Goal: Information Seeking & Learning: Learn about a topic

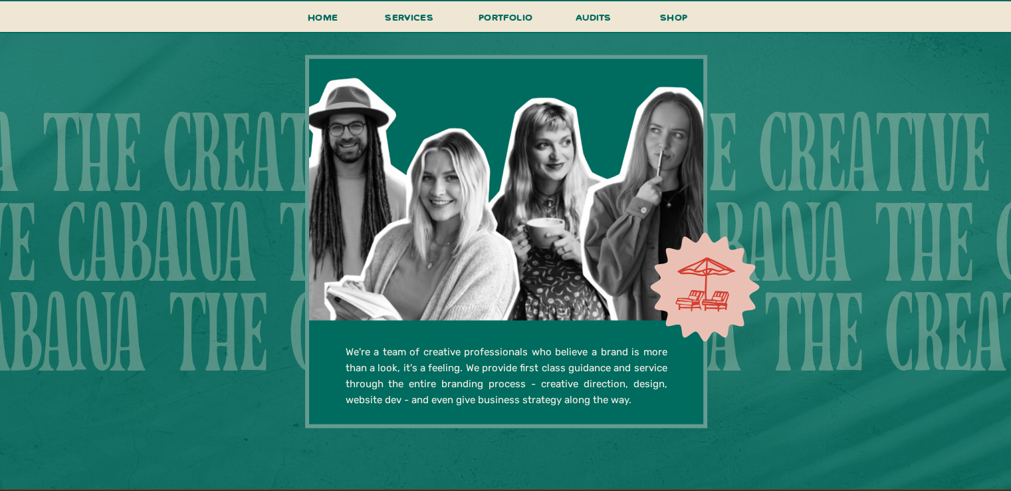
scroll to position [2555, 0]
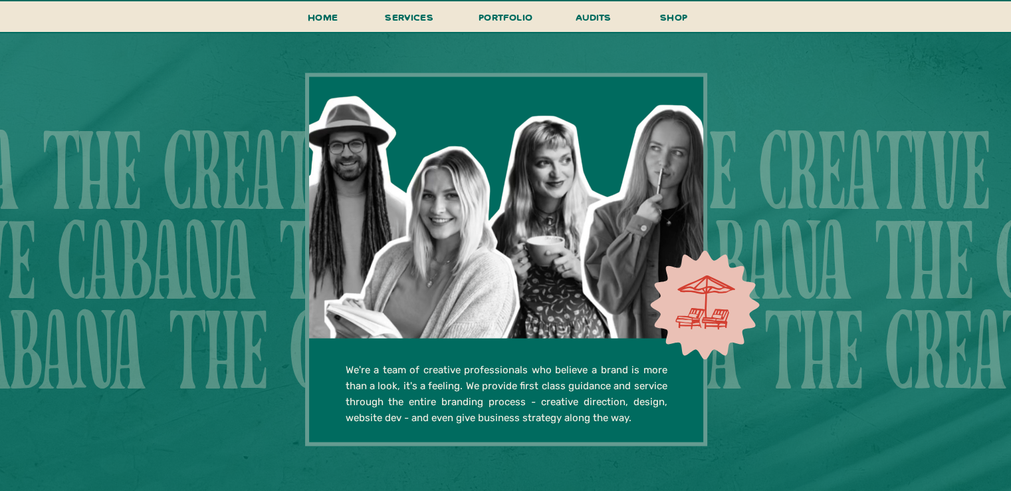
click at [445, 324] on div at bounding box center [506, 259] width 402 height 373
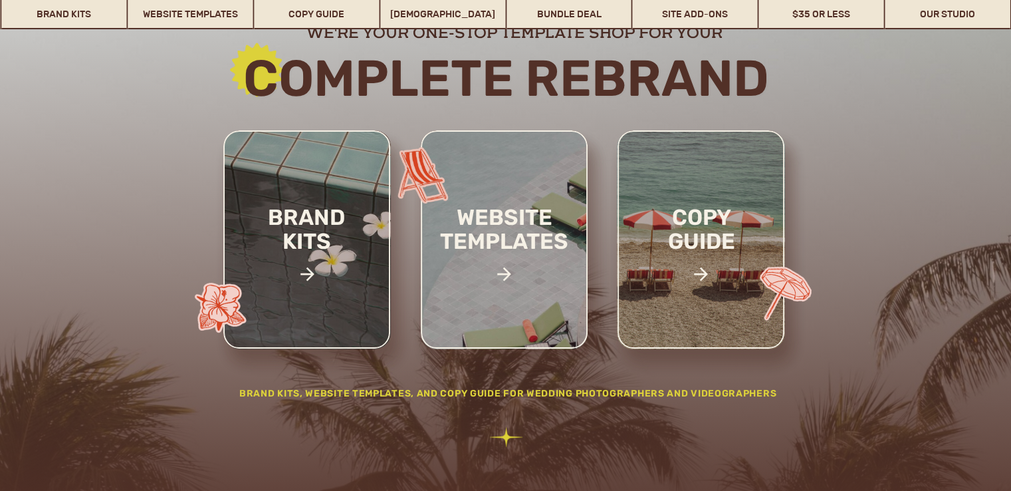
scroll to position [173, 0]
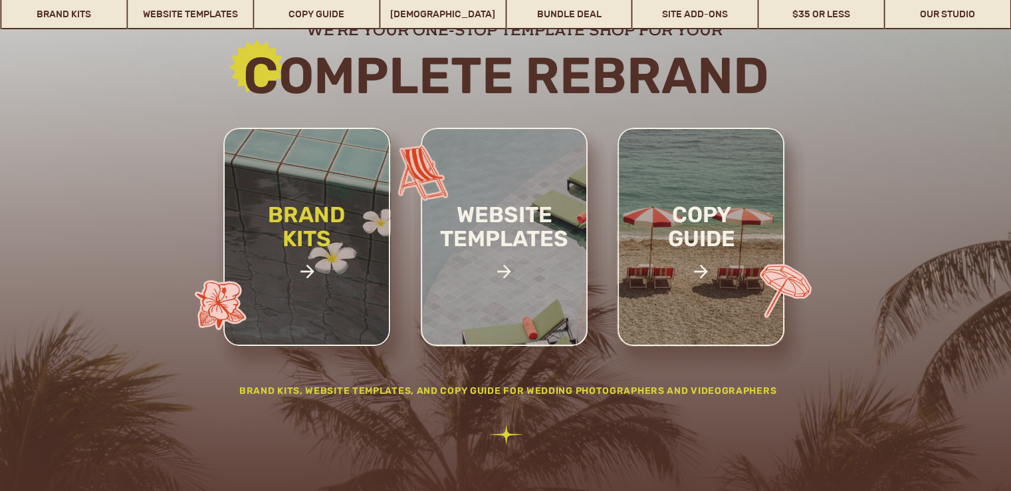
click at [332, 224] on h2 "brand kits" at bounding box center [307, 249] width 112 height 92
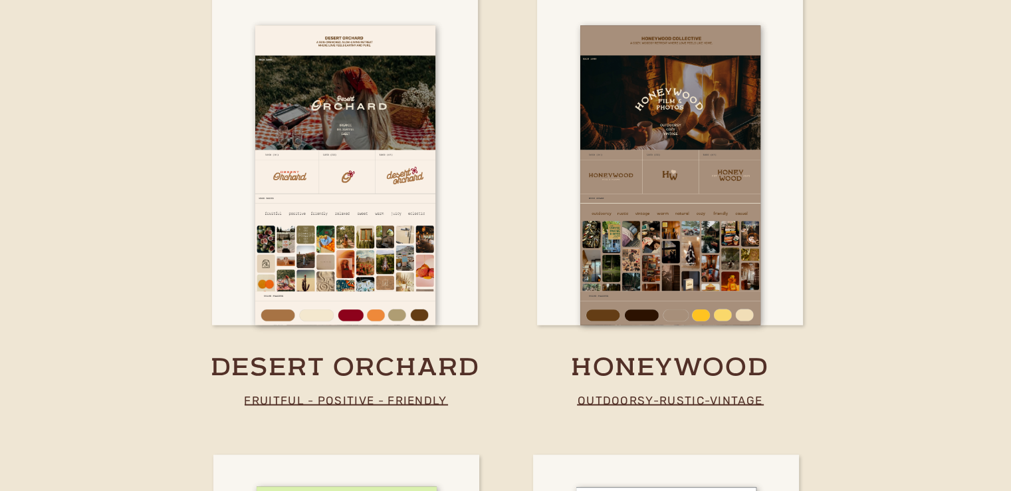
scroll to position [2405, 0]
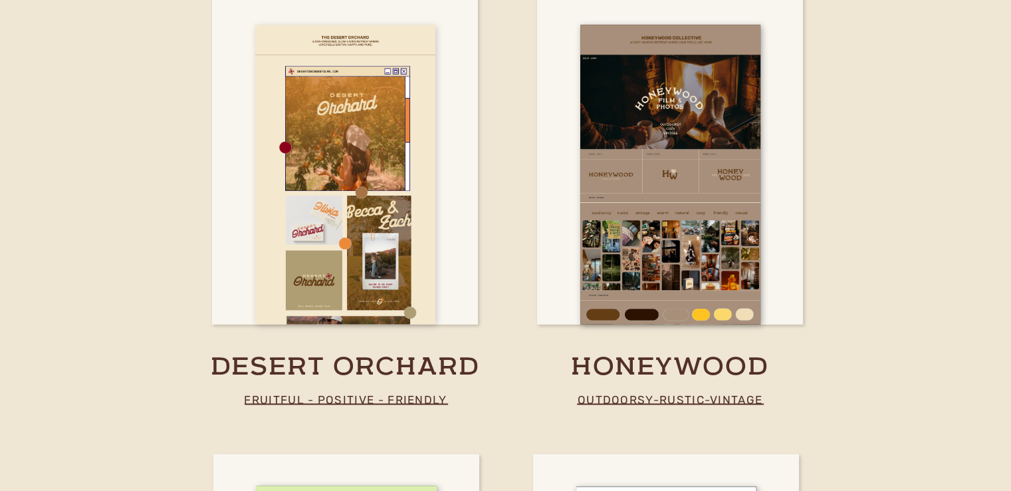
click at [413, 247] on div at bounding box center [345, 174] width 180 height 299
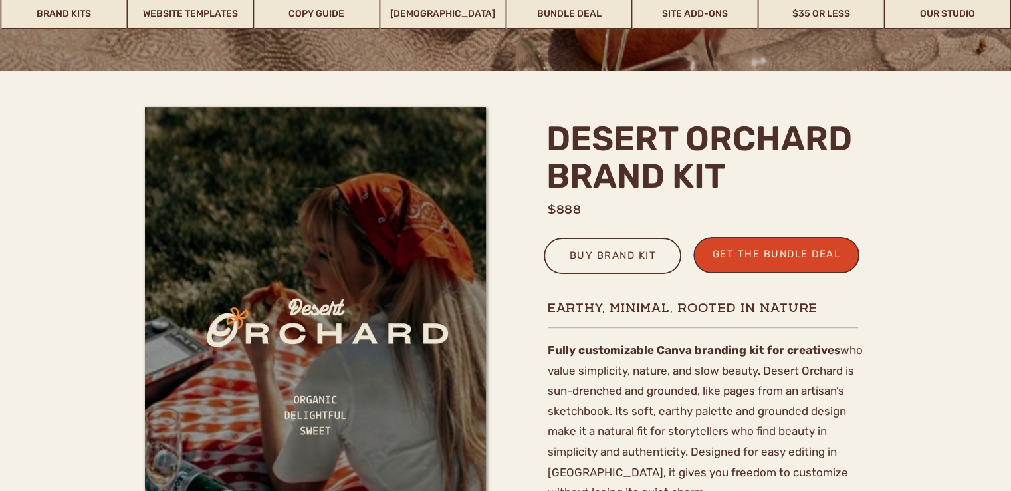
scroll to position [301, 0]
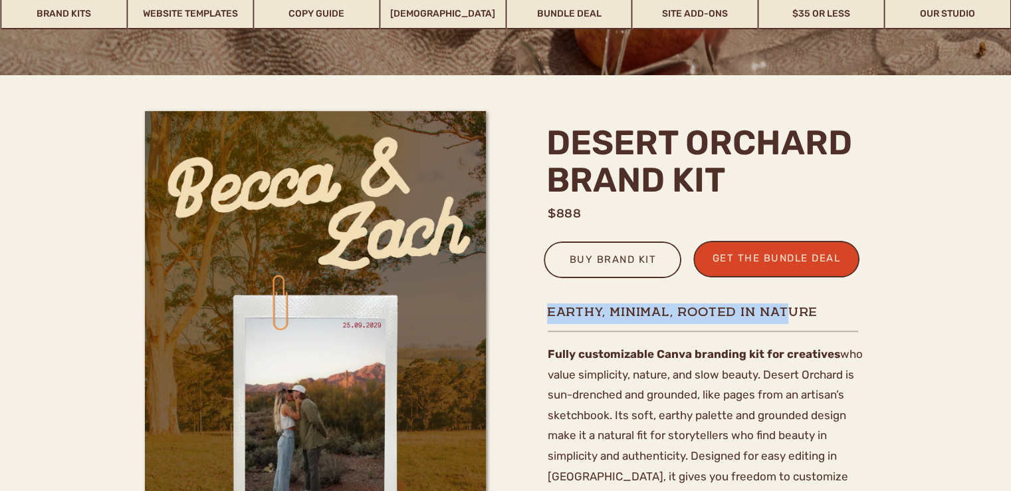
drag, startPoint x: 547, startPoint y: 309, endPoint x: 791, endPoint y: 314, distance: 243.4
click at [791, 314] on h2 "Earthy, minimal, rooted in nature" at bounding box center [705, 311] width 317 height 17
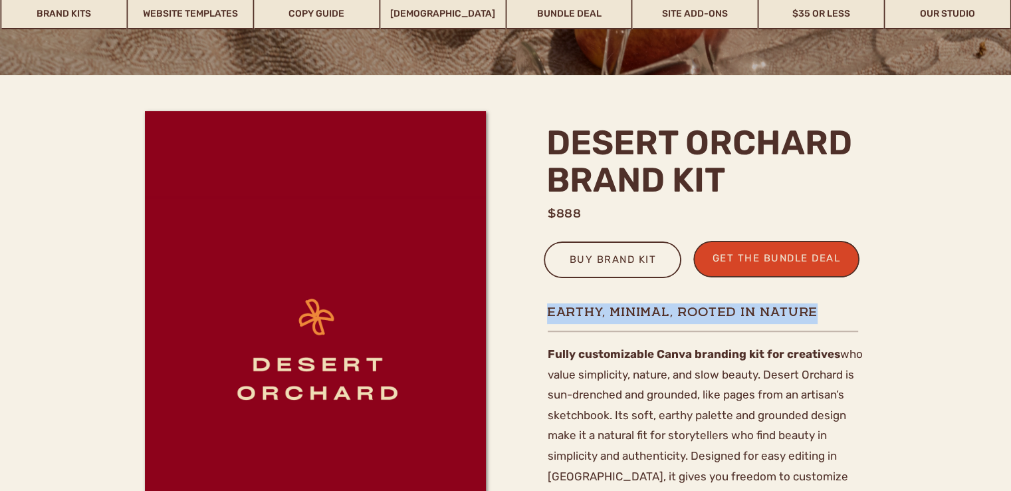
drag, startPoint x: 817, startPoint y: 311, endPoint x: 549, endPoint y: 307, distance: 267.3
click at [549, 307] on h2 "Earthy, minimal, rooted in nature" at bounding box center [705, 311] width 317 height 17
copy h2 "Earthy, minimal, rooted in nature"
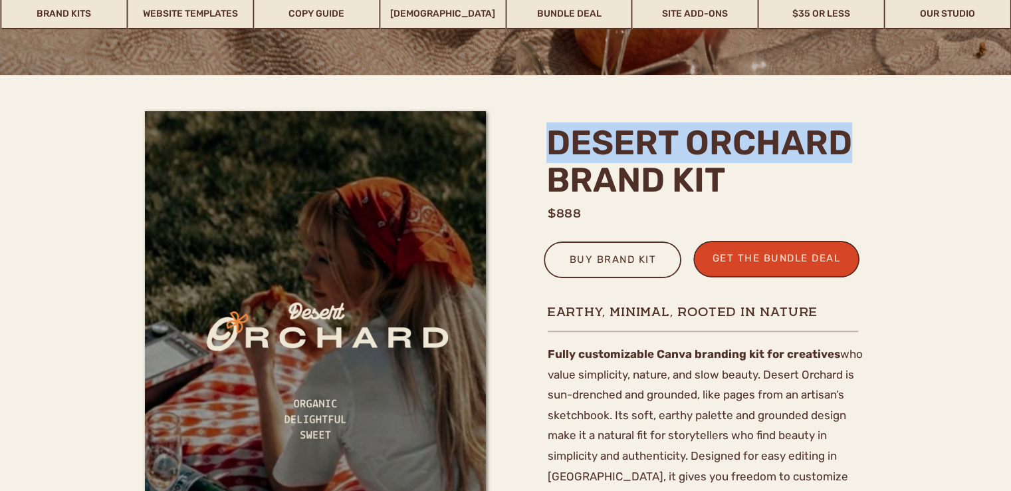
drag, startPoint x: 548, startPoint y: 138, endPoint x: 856, endPoint y: 153, distance: 308.9
click at [856, 153] on h1 "desert orchard brand kit" at bounding box center [707, 164] width 321 height 80
copy h1 "desert orchard"
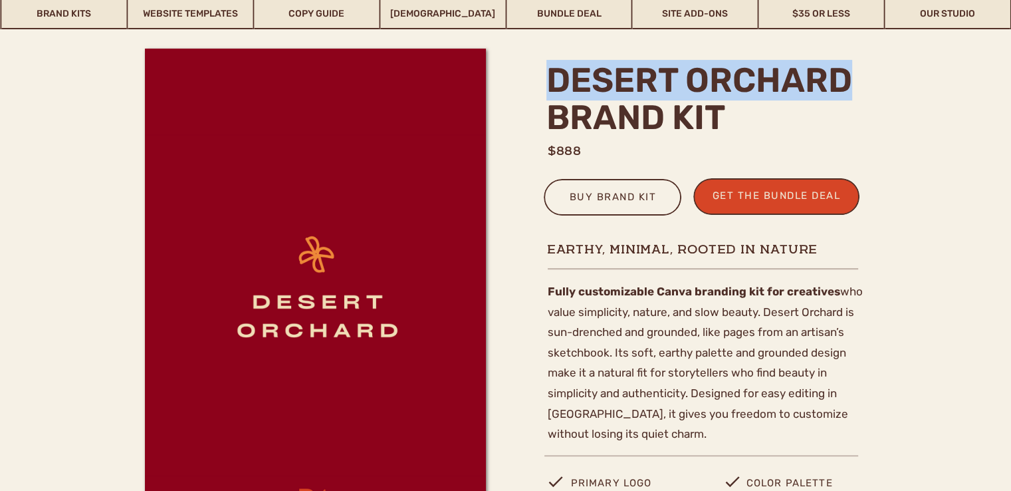
scroll to position [370, 0]
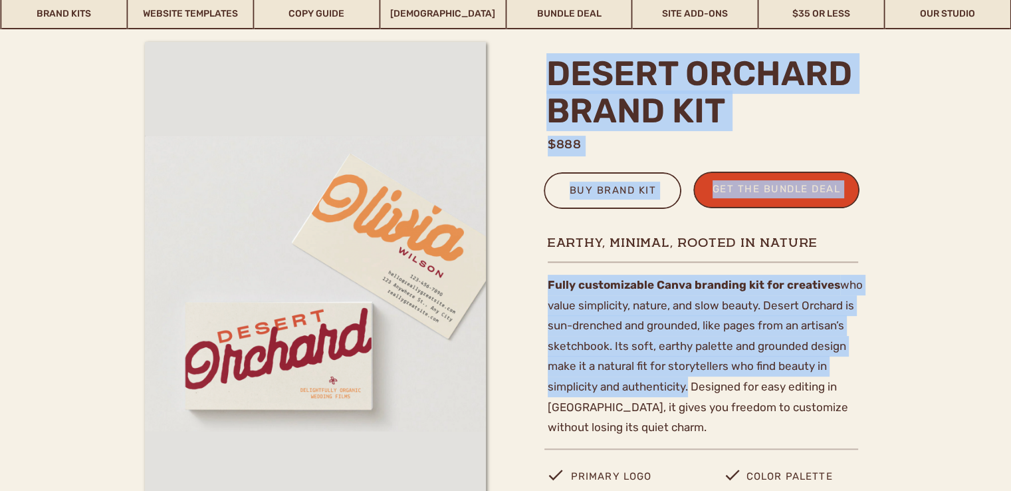
drag, startPoint x: 547, startPoint y: 279, endPoint x: 690, endPoint y: 382, distance: 175.8
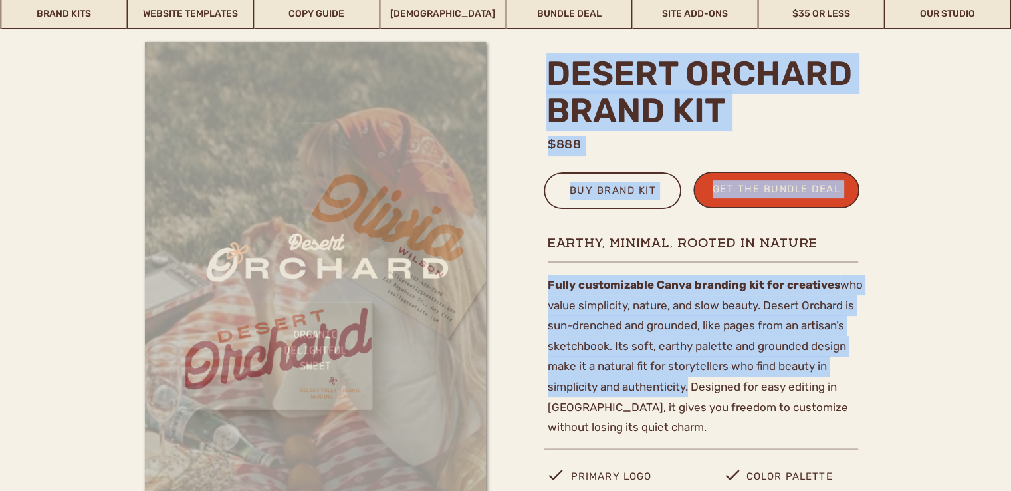
copy div "desert orchard brand kit $888 get the bundle deal buy brand kit Fully customiza…"
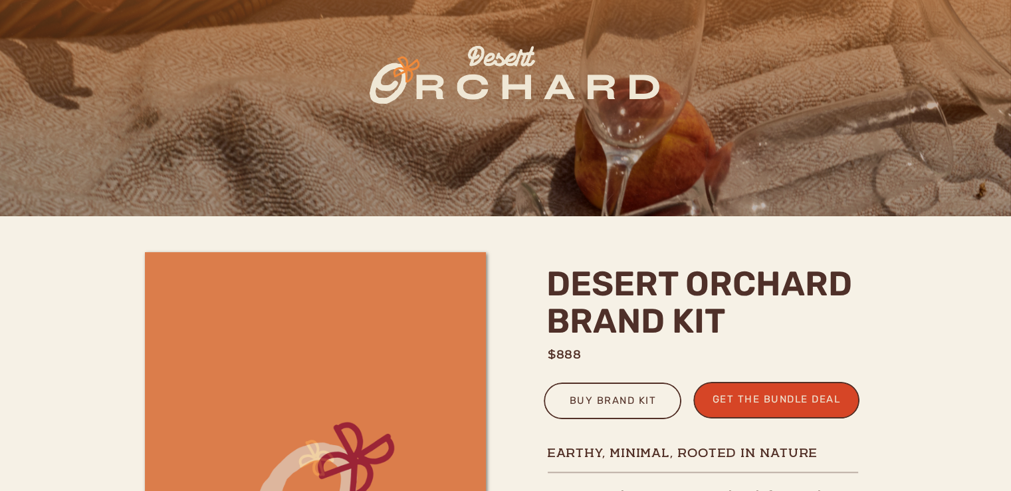
scroll to position [0, 0]
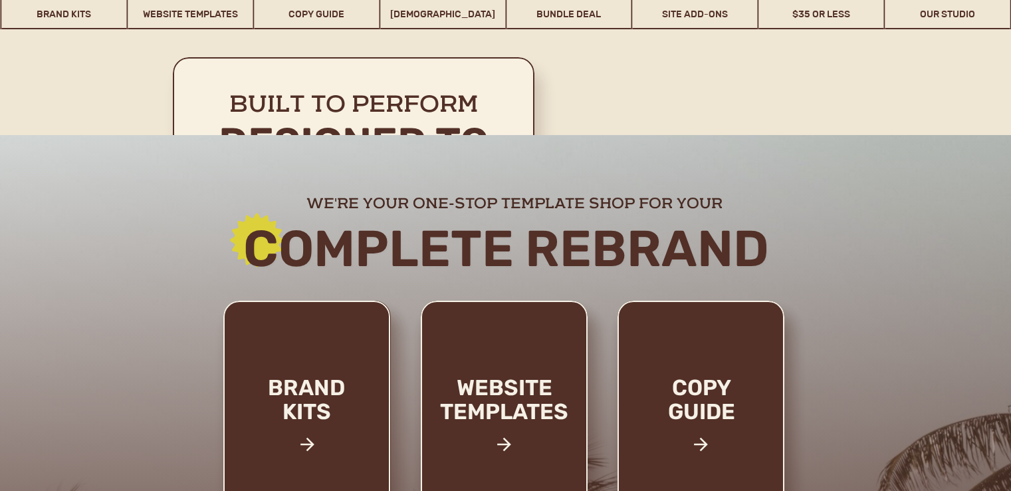
scroll to position [2405, 0]
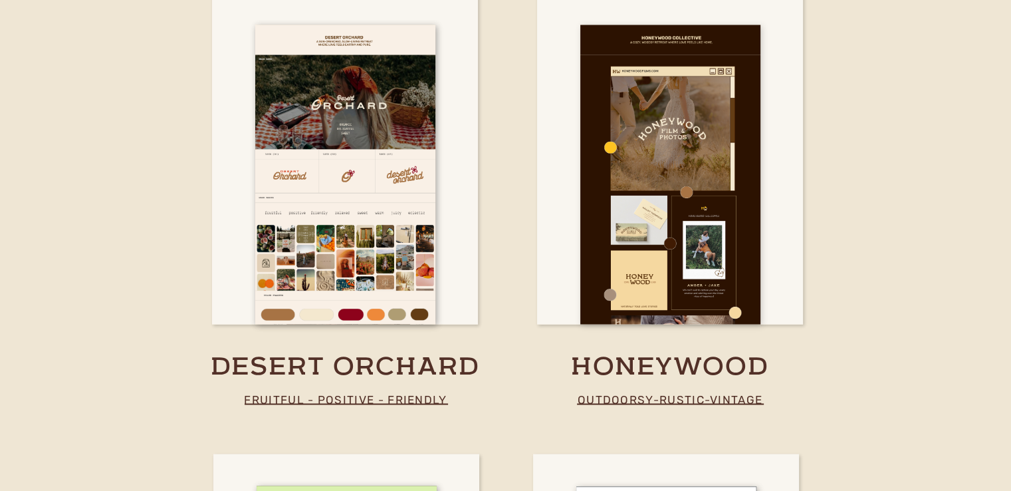
click at [639, 252] on div at bounding box center [670, 174] width 180 height 299
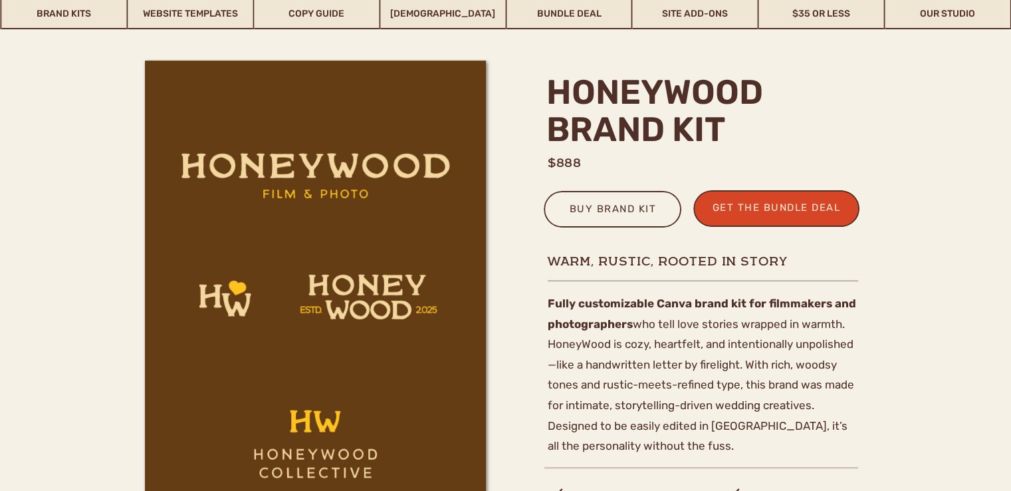
scroll to position [348, 0]
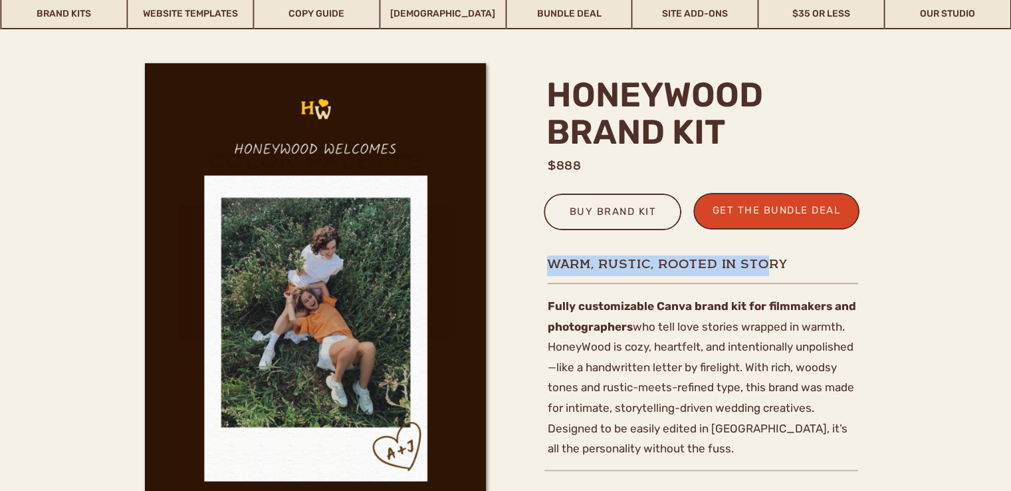
drag, startPoint x: 548, startPoint y: 259, endPoint x: 772, endPoint y: 259, distance: 224.1
click at [772, 259] on h1 "Warm, rustic, rooted in story" at bounding box center [705, 263] width 317 height 17
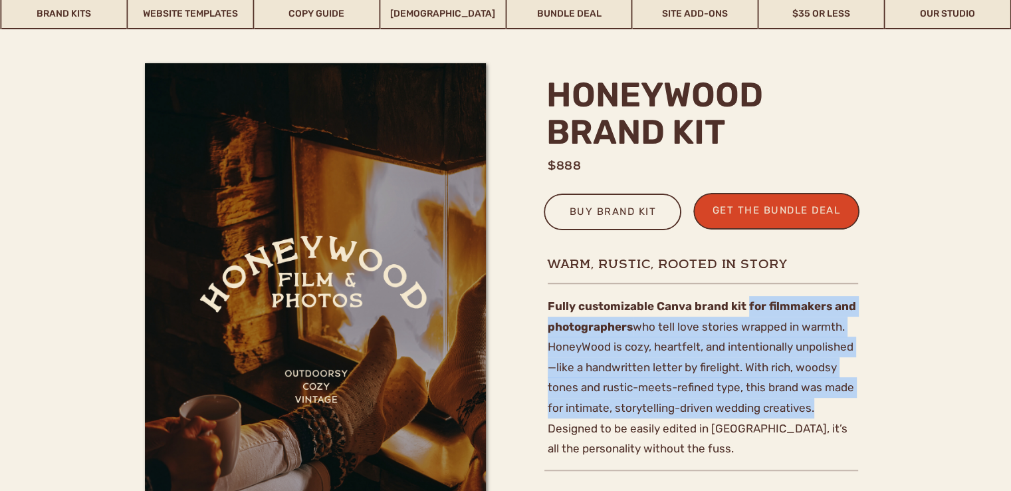
drag, startPoint x: 745, startPoint y: 303, endPoint x: 816, endPoint y: 406, distance: 124.9
click at [816, 406] on p "Fully customizable Canva brand kit for filmmakers and photographers who tell lo…" at bounding box center [703, 371] width 311 height 151
copy p "for filmmakers and photographers who tell love stories wrapped in warmth. Honey…"
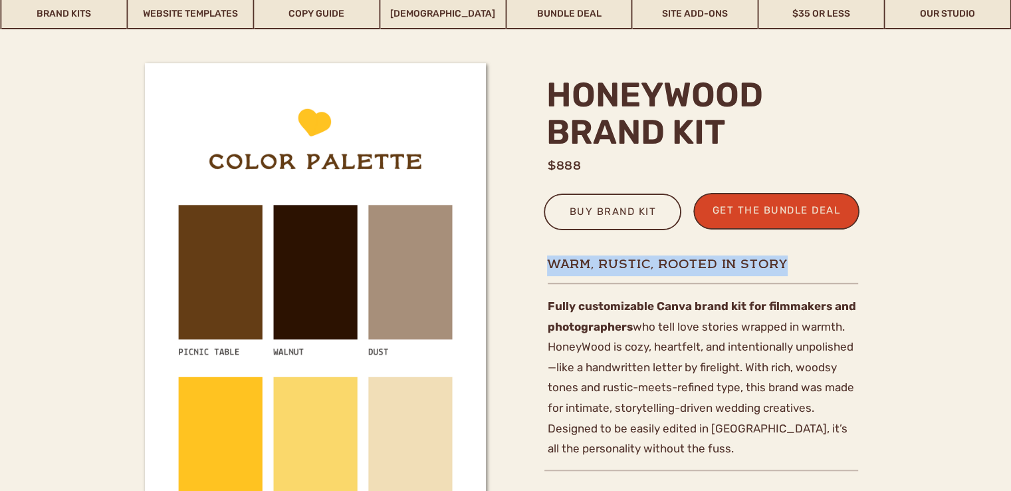
drag, startPoint x: 548, startPoint y: 261, endPoint x: 783, endPoint y: 256, distance: 234.8
click at [783, 256] on h1 "Warm, rustic, rooted in story" at bounding box center [705, 263] width 317 height 17
copy h1 "Warm, rustic, rooted in story"
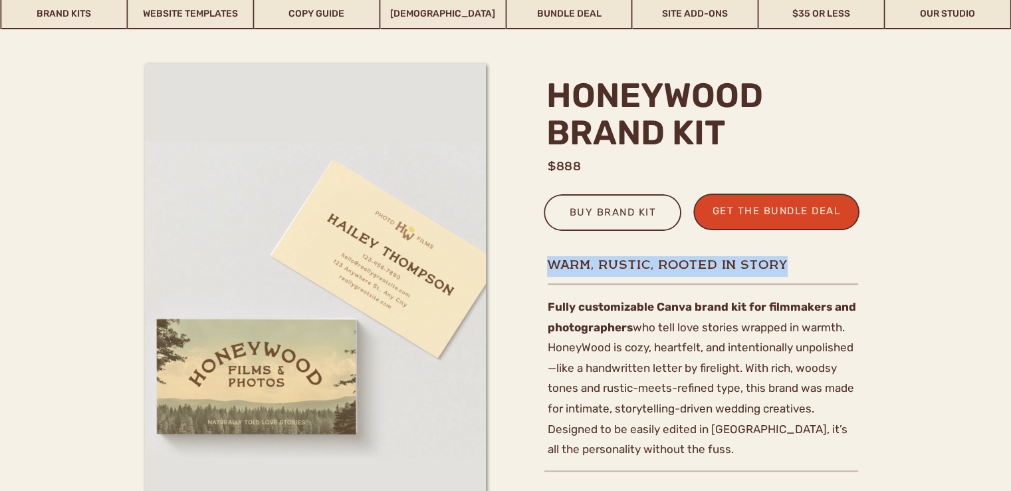
scroll to position [346, 0]
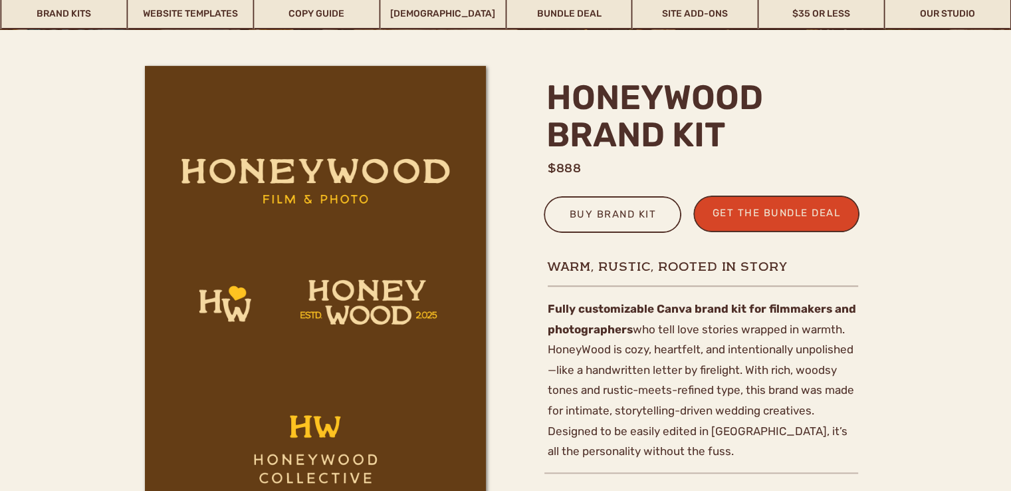
click at [320, 167] on div at bounding box center [315, 322] width 341 height 513
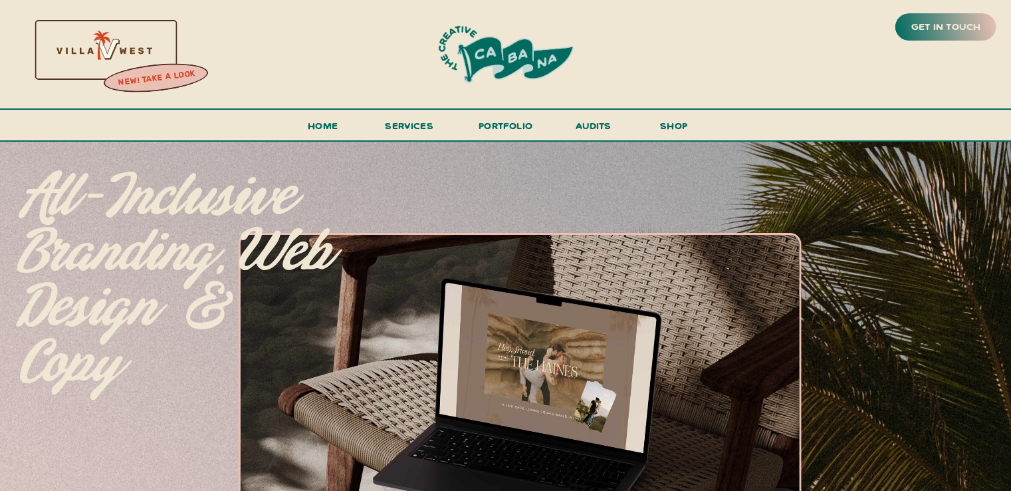
click at [109, 47] on div at bounding box center [103, 49] width 286 height 122
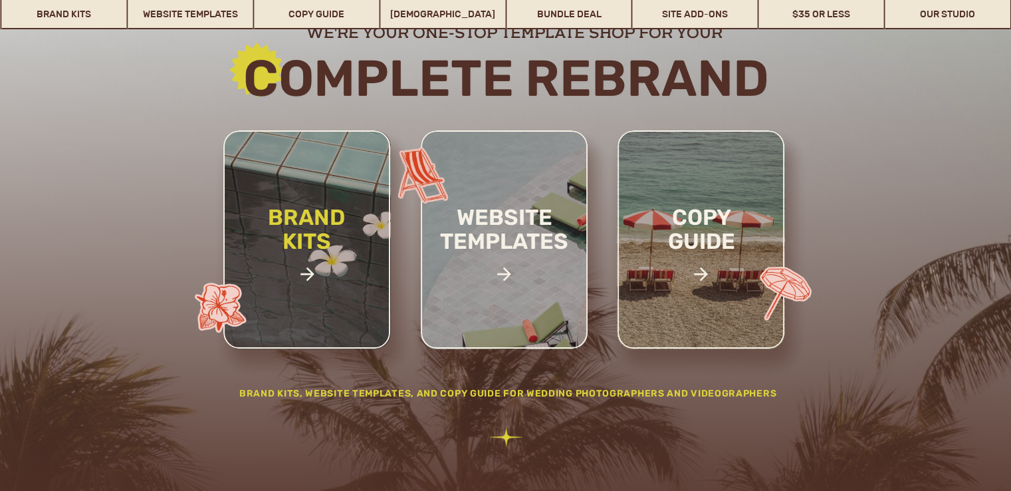
click at [319, 253] on h2 "brand kits" at bounding box center [307, 251] width 112 height 92
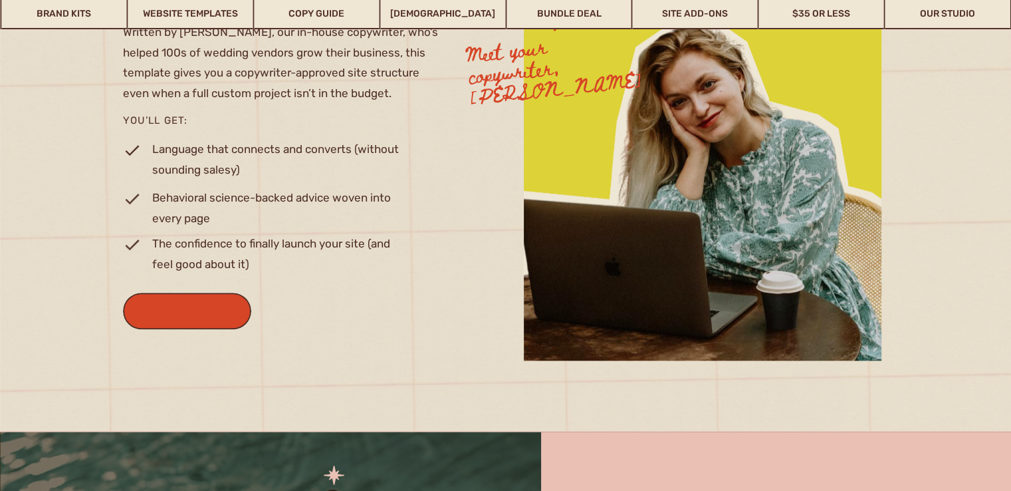
scroll to position [1314, 0]
